Goal: Task Accomplishment & Management: Manage account settings

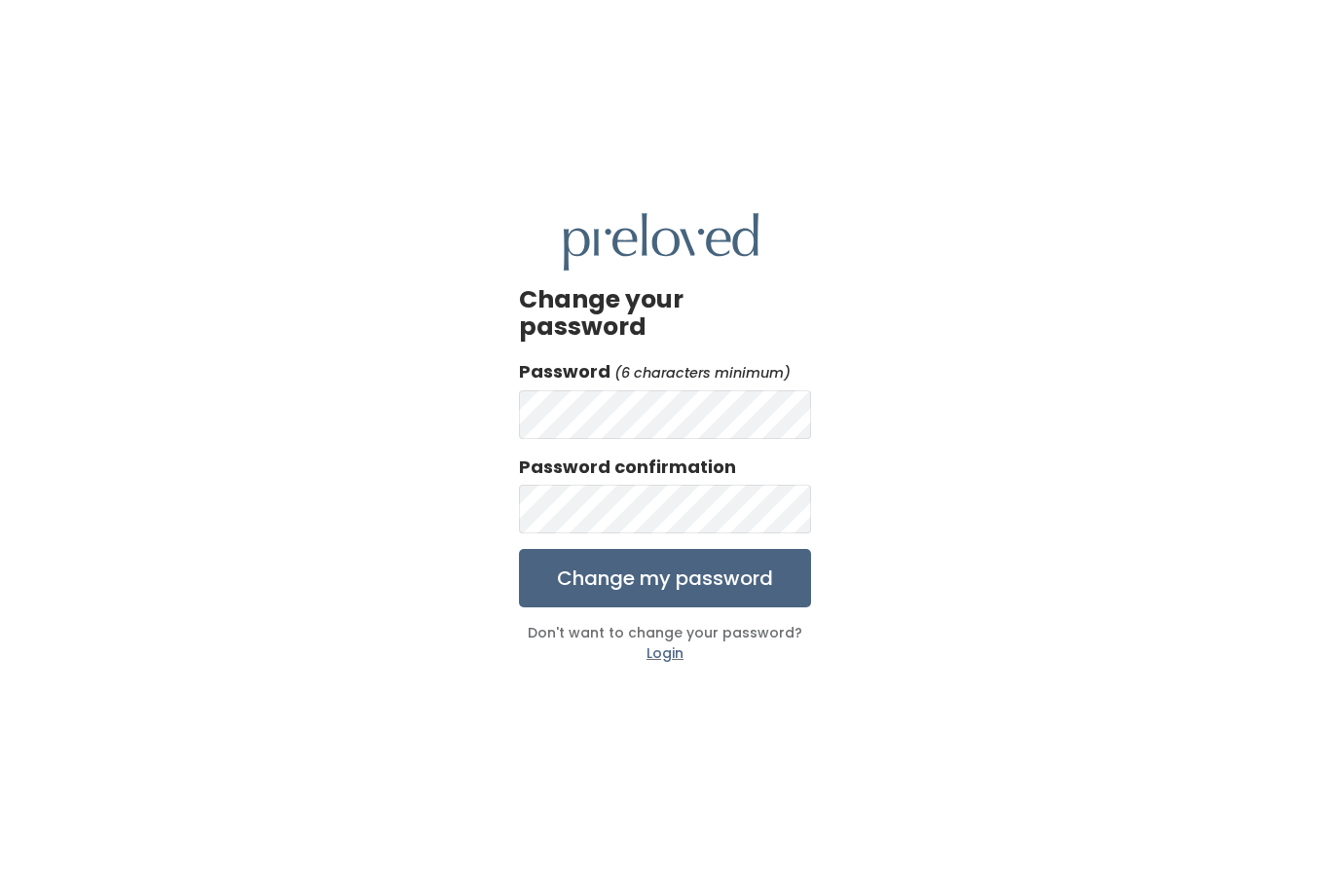
click at [758, 608] on input "Change my password" at bounding box center [665, 578] width 292 height 58
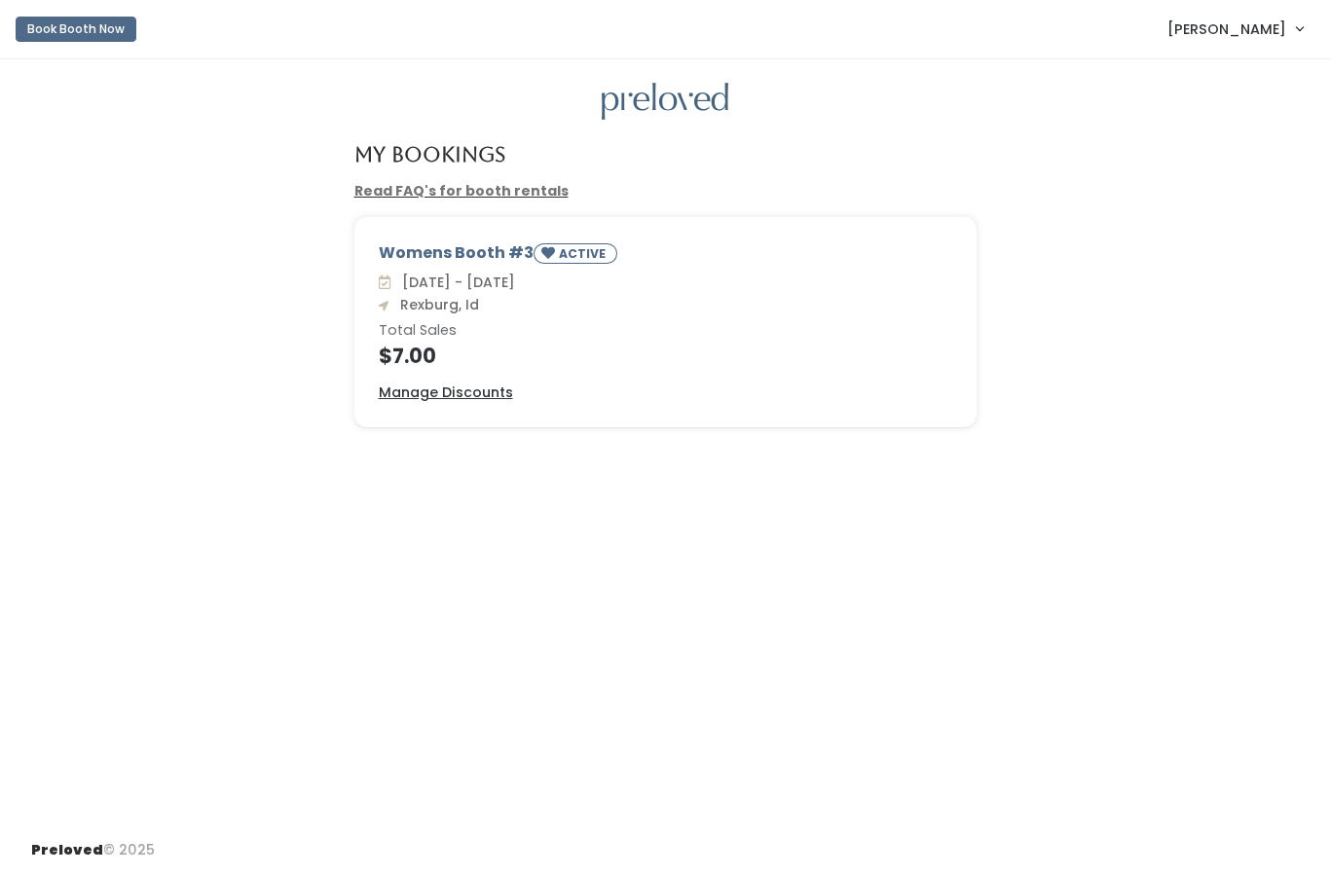
click at [837, 332] on h6 "Total Sales" at bounding box center [665, 331] width 573 height 16
click at [1290, 34] on link "[PERSON_NAME]" at bounding box center [1235, 29] width 174 height 42
click at [1287, 37] on link "[PERSON_NAME]" at bounding box center [1235, 29] width 174 height 42
click at [488, 190] on link "Read FAQ's for booth rentals" at bounding box center [461, 190] width 214 height 19
click at [460, 398] on u "Manage Discounts" at bounding box center [446, 392] width 134 height 19
